Goal: Transaction & Acquisition: Purchase product/service

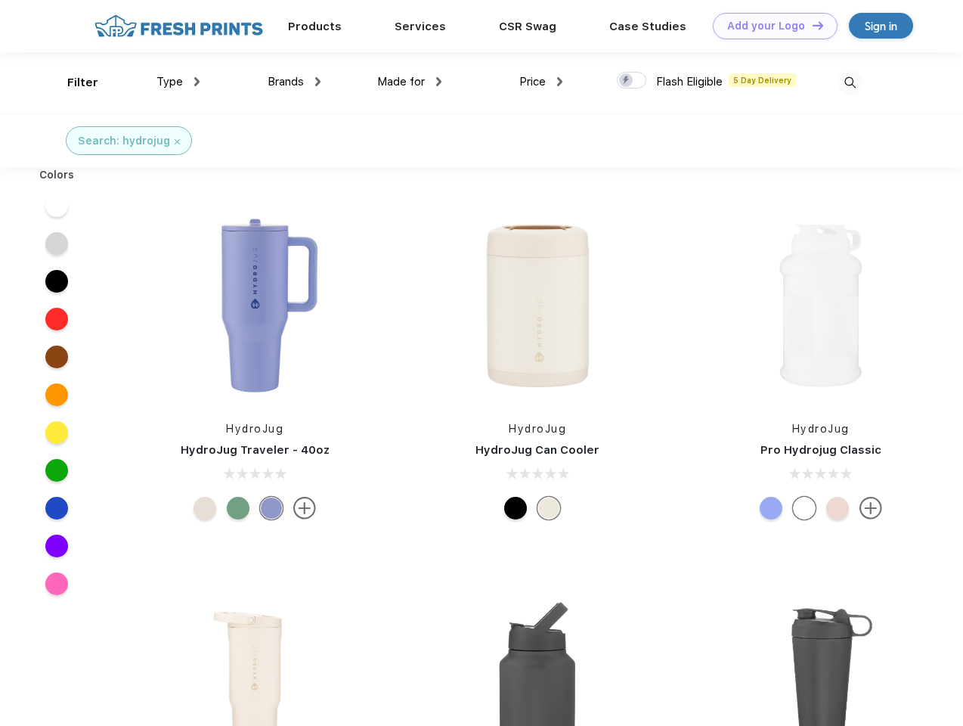
click at [769, 26] on link "Add your Logo Design Tool" at bounding box center [775, 26] width 125 height 26
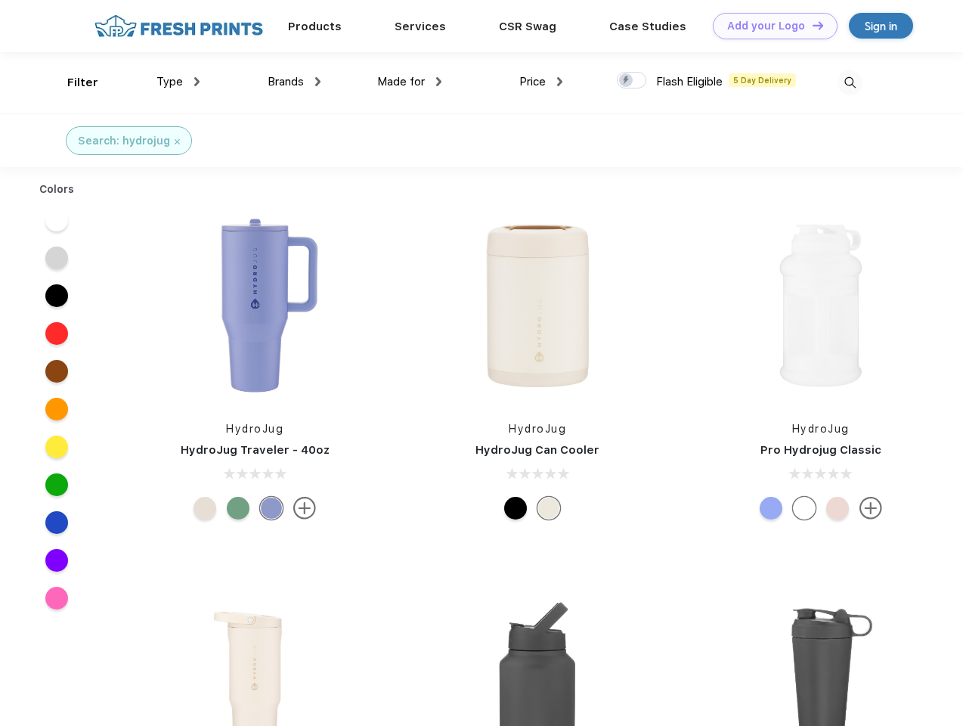
click at [0, 0] on div "Design Tool" at bounding box center [0, 0] width 0 height 0
click at [811, 25] on link "Add your Logo Design Tool" at bounding box center [775, 26] width 125 height 26
click at [73, 82] on div "Filter" at bounding box center [82, 82] width 31 height 17
click at [178, 82] on span "Type" at bounding box center [169, 82] width 26 height 14
click at [294, 82] on span "Brands" at bounding box center [286, 82] width 36 height 14
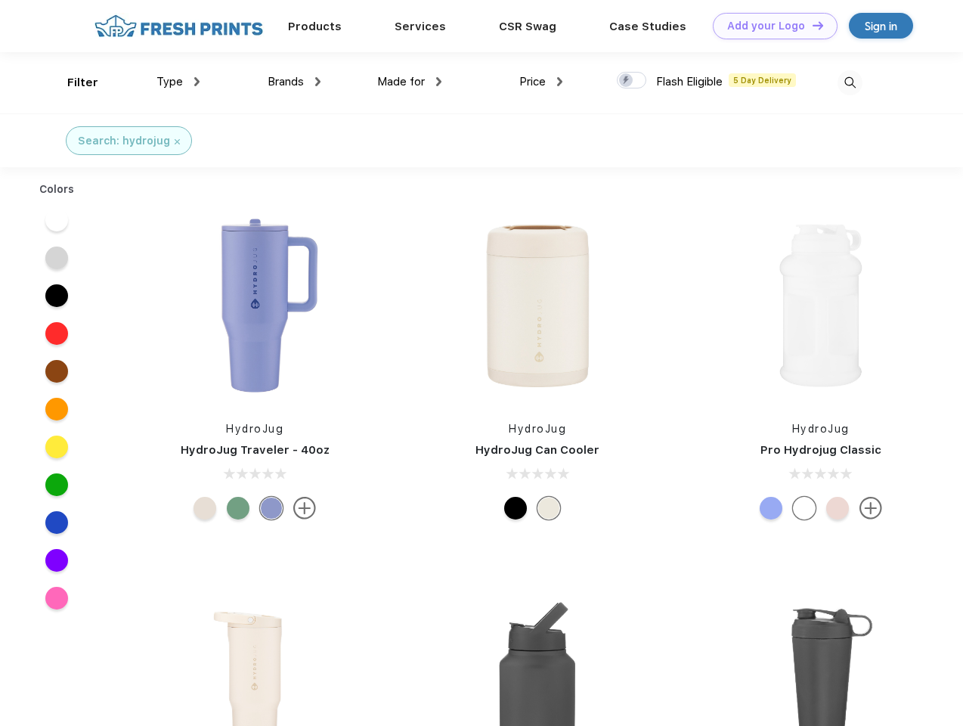
click at [410, 82] on span "Made for" at bounding box center [401, 82] width 48 height 14
click at [541, 82] on span "Price" at bounding box center [532, 82] width 26 height 14
click at [632, 81] on div at bounding box center [631, 80] width 29 height 17
click at [627, 81] on input "checkbox" at bounding box center [622, 76] width 10 height 10
click at [850, 82] on img at bounding box center [849, 82] width 25 height 25
